Goal: Information Seeking & Learning: Learn about a topic

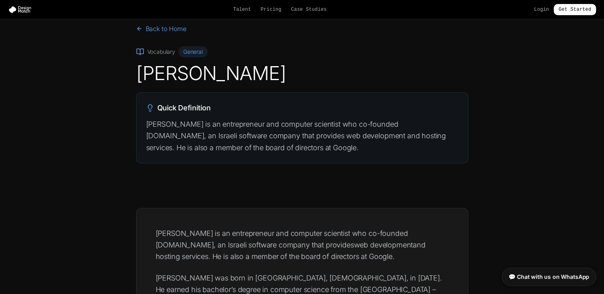
scroll to position [14, 0]
click at [321, 135] on p "[PERSON_NAME] is an entrepreneur and computer scientist who co-founded [DOMAIN_…" at bounding box center [302, 136] width 312 height 35
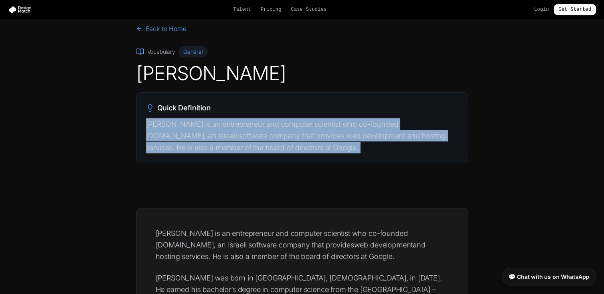
click at [321, 135] on p "[PERSON_NAME] is an entrepreneur and computer scientist who co-founded [DOMAIN_…" at bounding box center [302, 136] width 312 height 35
drag, startPoint x: 321, startPoint y: 135, endPoint x: 334, endPoint y: 179, distance: 45.3
click at [334, 179] on section "Back to Home Vocabulary General [PERSON_NAME] Quick Definition [PERSON_NAME] is…" at bounding box center [302, 100] width 604 height 191
click at [322, 130] on p "[PERSON_NAME] is an entrepreneur and computer scientist who co-founded [DOMAIN_…" at bounding box center [302, 136] width 312 height 35
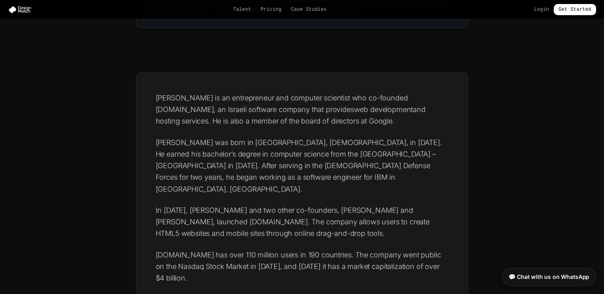
scroll to position [158, 0]
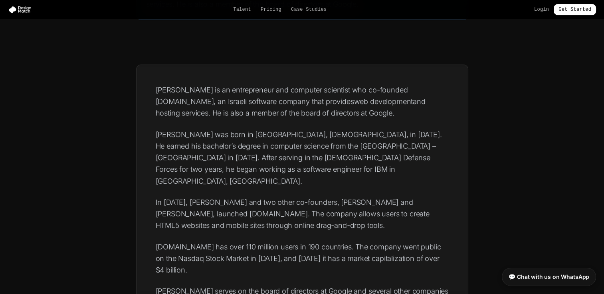
click at [291, 148] on p "[PERSON_NAME] was born in [GEOGRAPHIC_DATA], [DEMOGRAPHIC_DATA], in [DATE]. He …" at bounding box center [302, 158] width 293 height 58
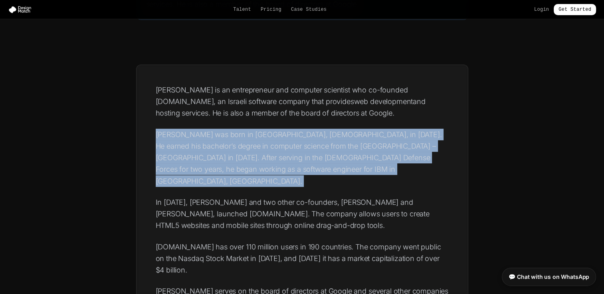
click at [291, 148] on p "[PERSON_NAME] was born in [GEOGRAPHIC_DATA], [DEMOGRAPHIC_DATA], in [DATE]. He …" at bounding box center [302, 158] width 293 height 58
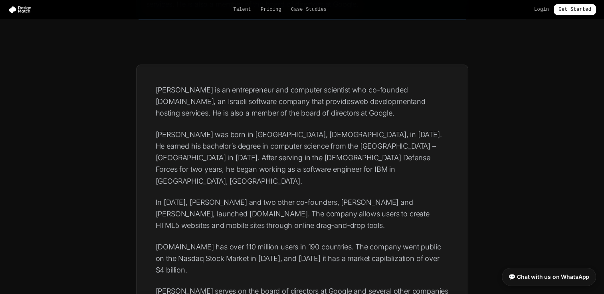
drag, startPoint x: 291, startPoint y: 148, endPoint x: 305, endPoint y: 176, distance: 31.4
click at [305, 176] on div "[PERSON_NAME] is an entrepreneur and computer scientist who co-founded [DOMAIN_…" at bounding box center [302, 224] width 293 height 281
click at [234, 211] on p "In [DATE], [PERSON_NAME] and two other co-founders, [PERSON_NAME] and [PERSON_N…" at bounding box center [302, 214] width 293 height 35
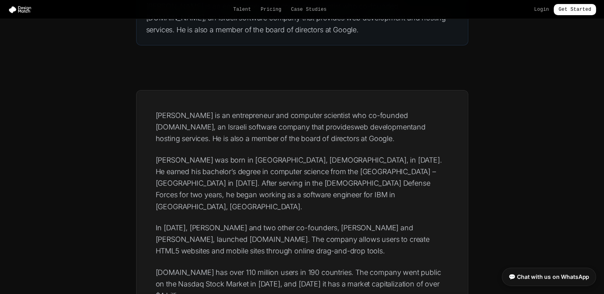
scroll to position [130, 0]
